Goal: Find specific page/section: Find specific page/section

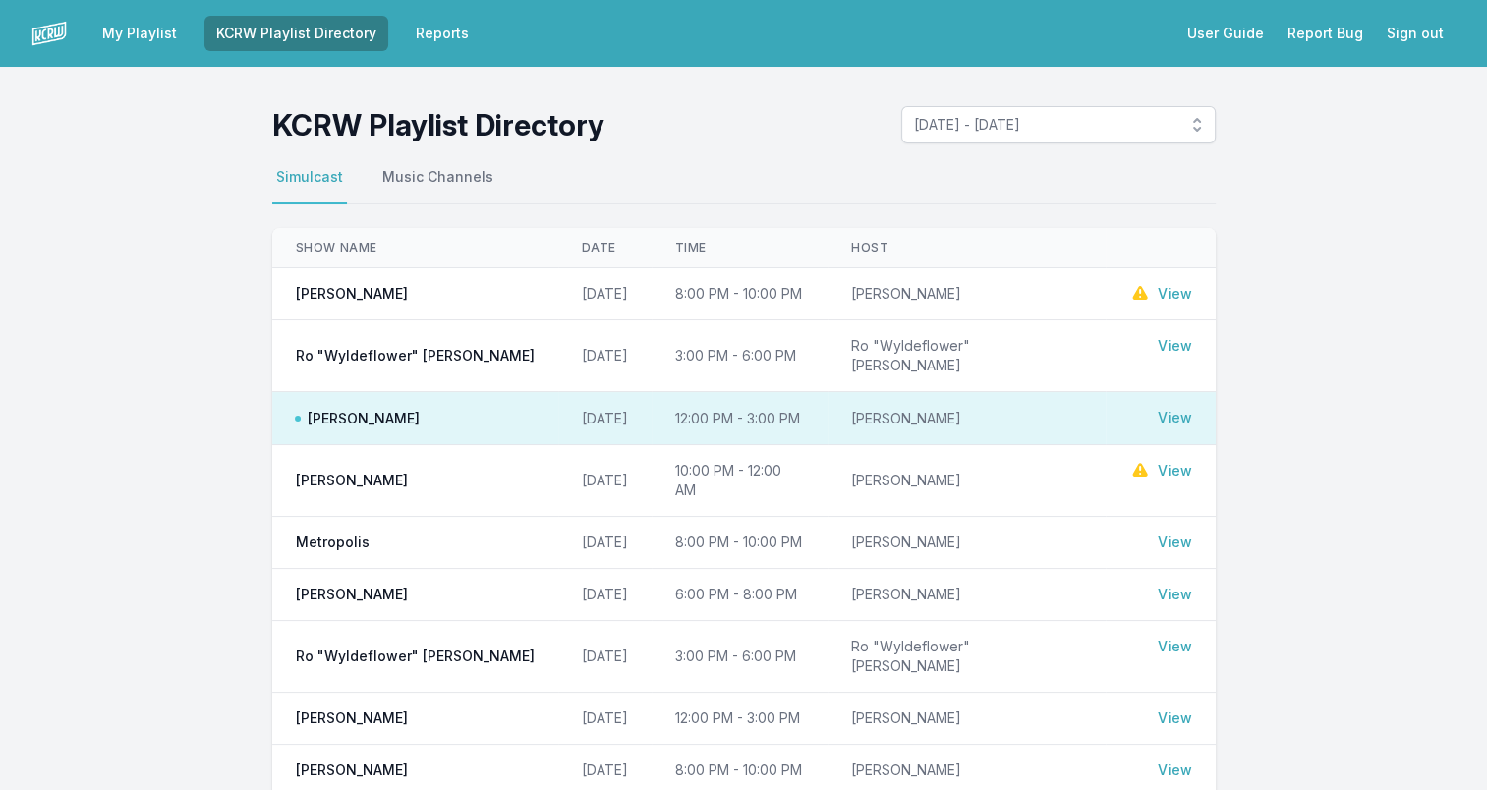
click at [1175, 461] on link "View" at bounding box center [1175, 471] width 34 height 20
click at [1170, 533] on link "View" at bounding box center [1175, 543] width 34 height 20
